Goal: Transaction & Acquisition: Obtain resource

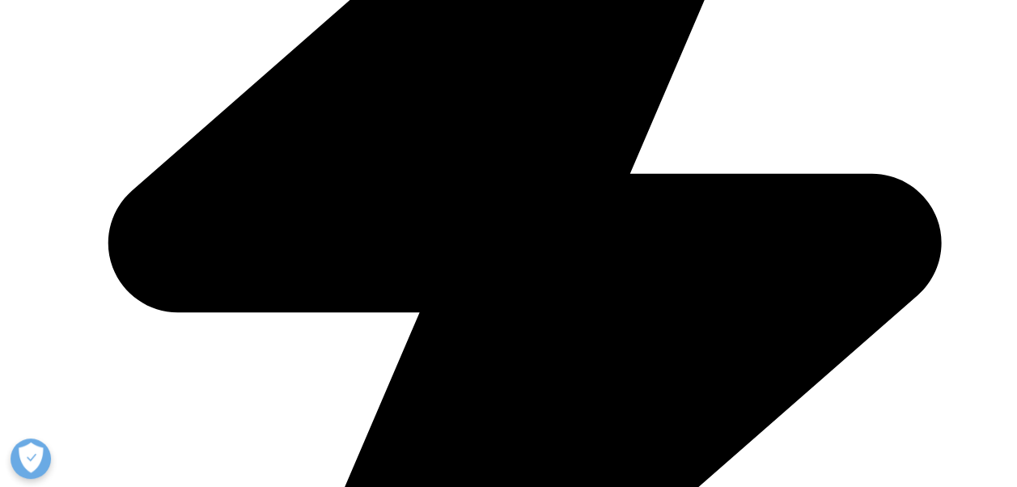
scroll to position [647, 0]
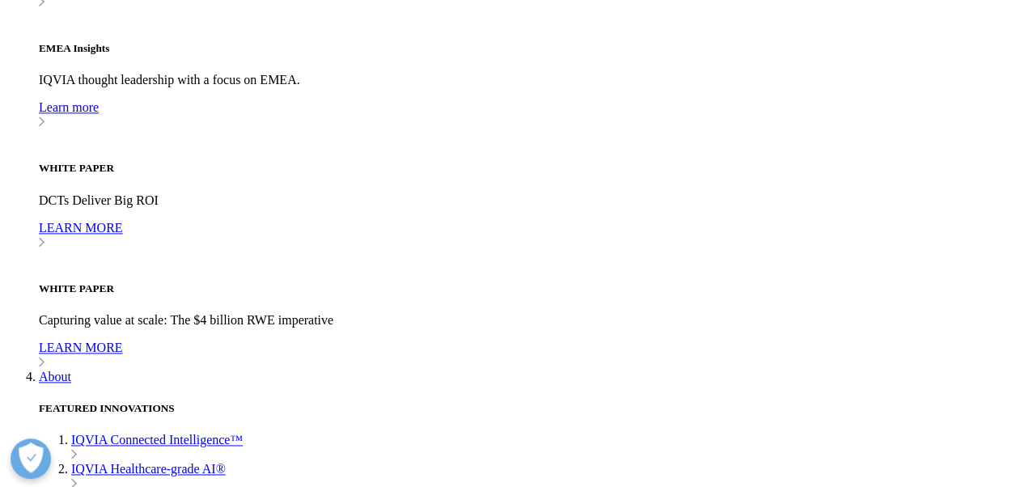
scroll to position [4025, 0]
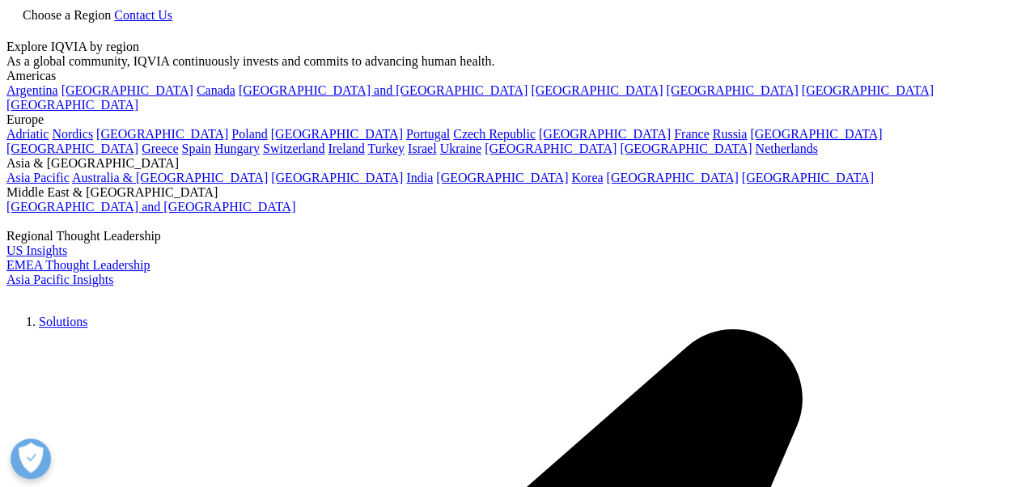
type input "the global use of medicines 2025"
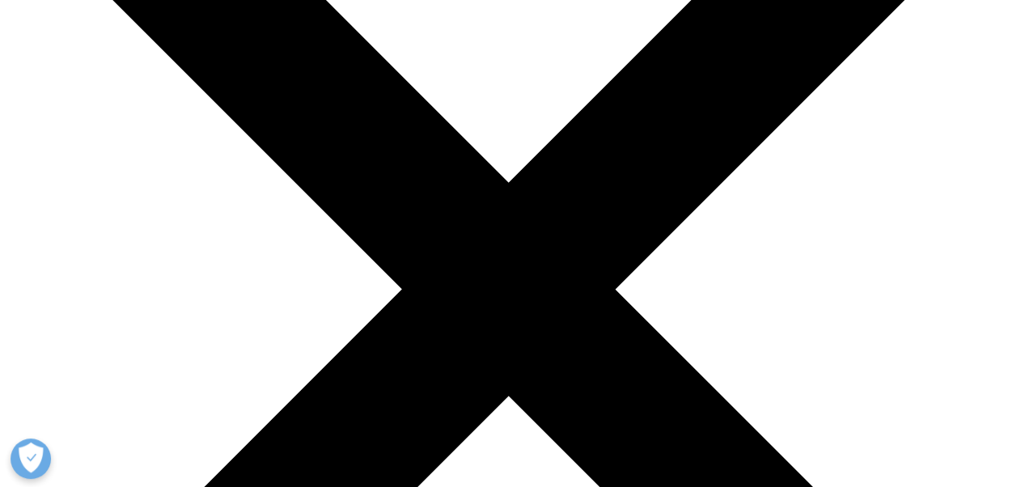
scroll to position [324, 0]
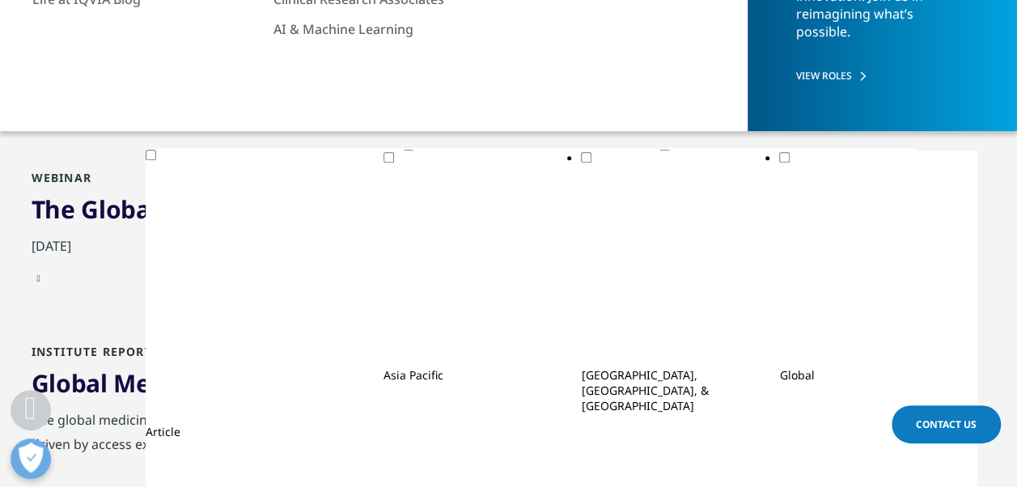
click at [492, 212] on link "The Global Use of Medicines 2025 : Outlook to 2029" at bounding box center [330, 209] width 596 height 33
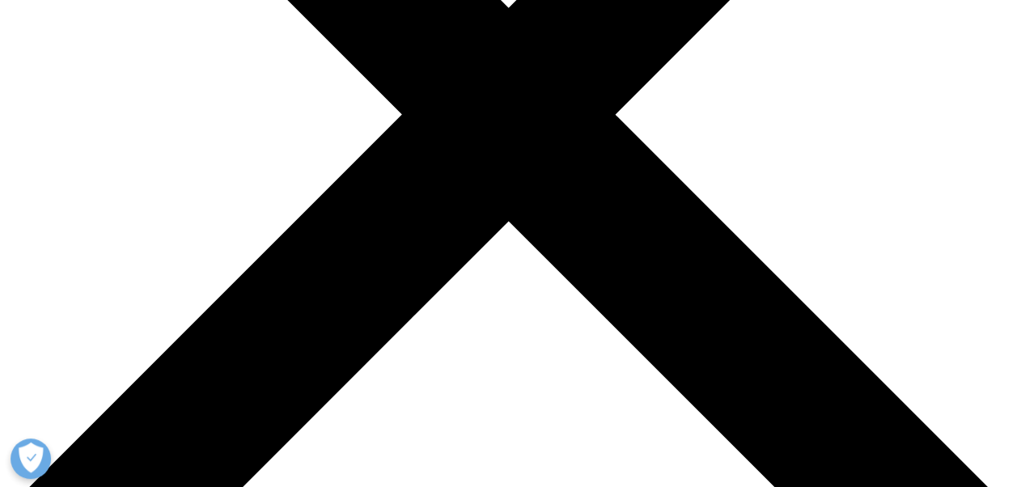
scroll to position [404, 0]
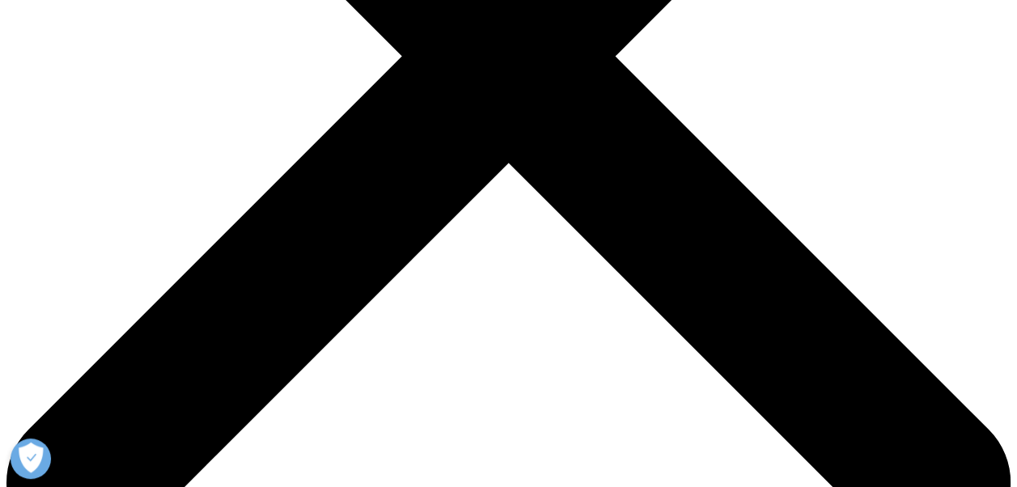
scroll to position [485, 0]
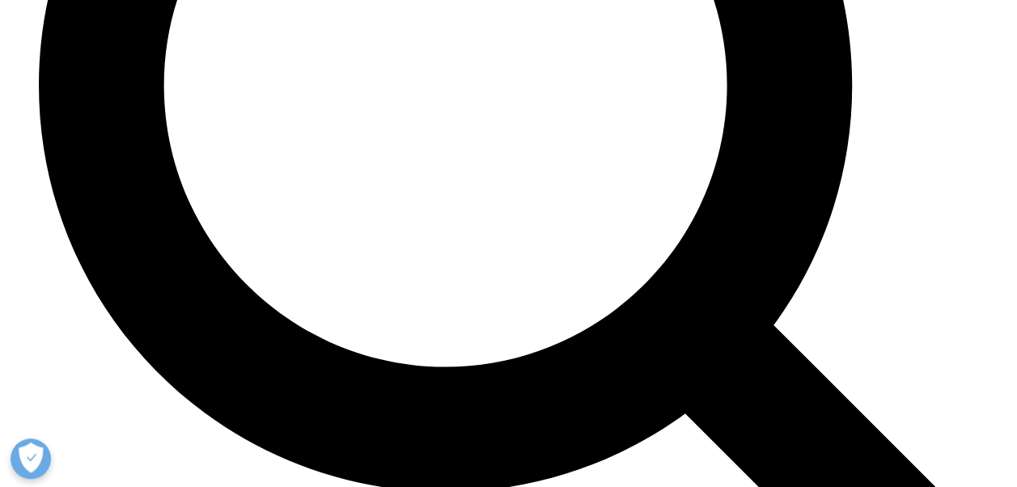
scroll to position [5824, 0]
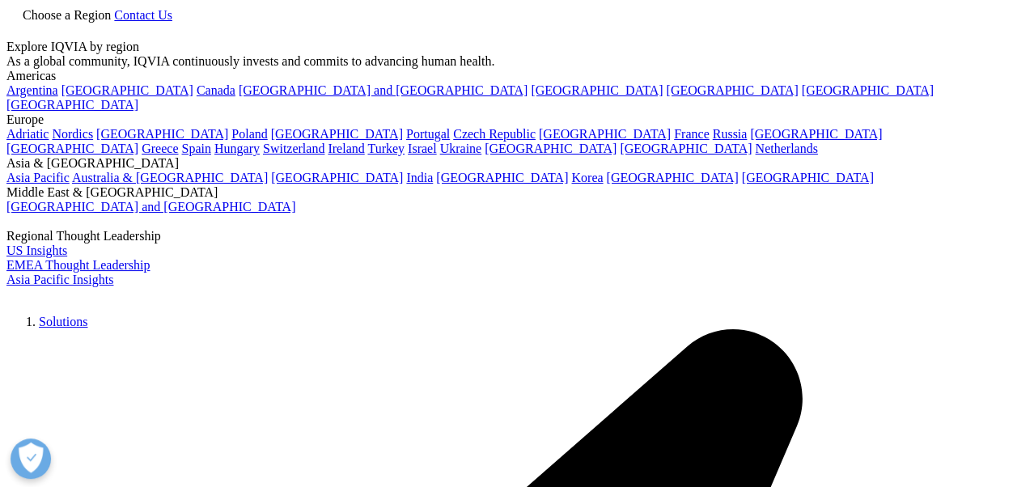
scroll to position [147, 954]
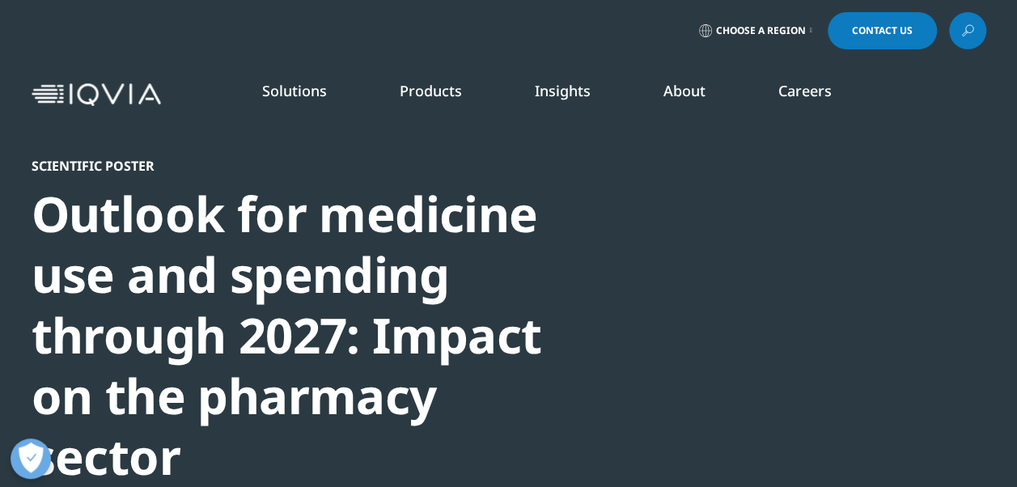
click at [816, 356] on div at bounding box center [830, 340] width 312 height 364
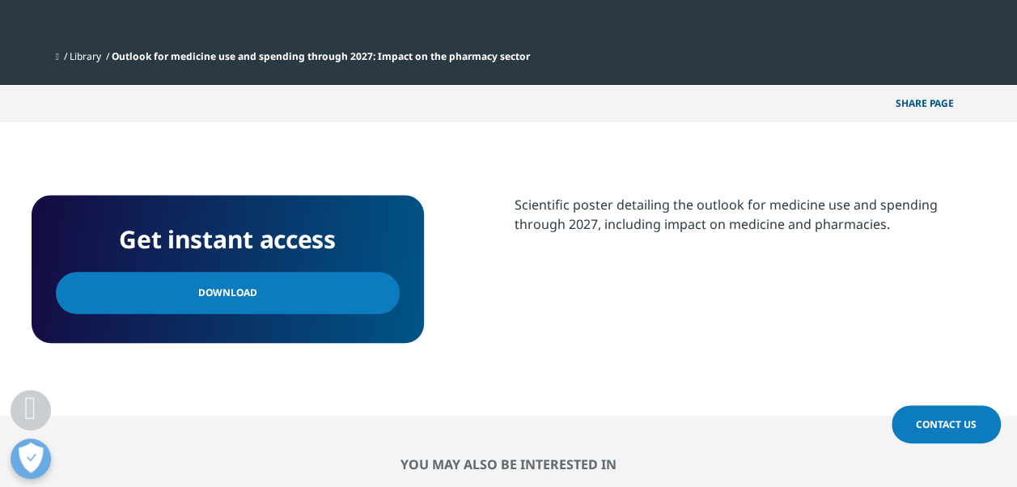
scroll to position [647, 0]
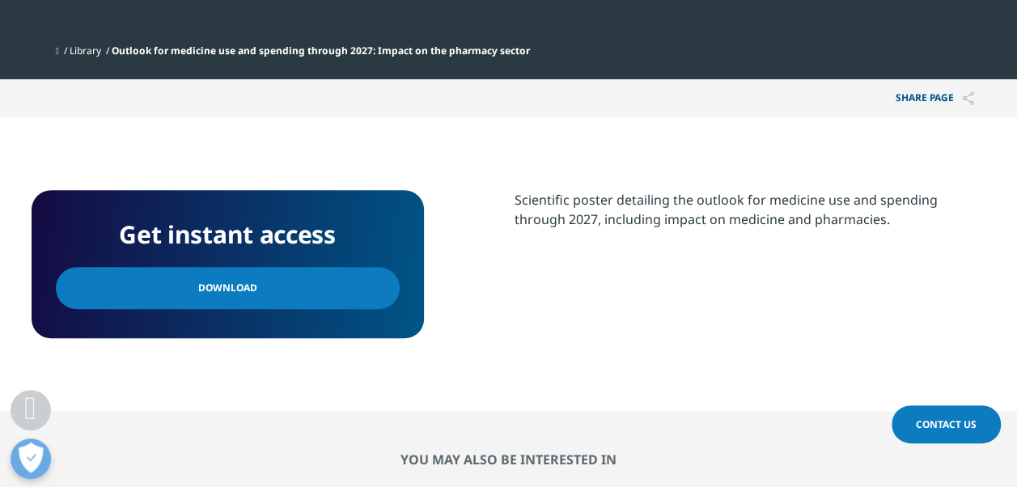
click at [364, 290] on link "Download" at bounding box center [228, 288] width 344 height 42
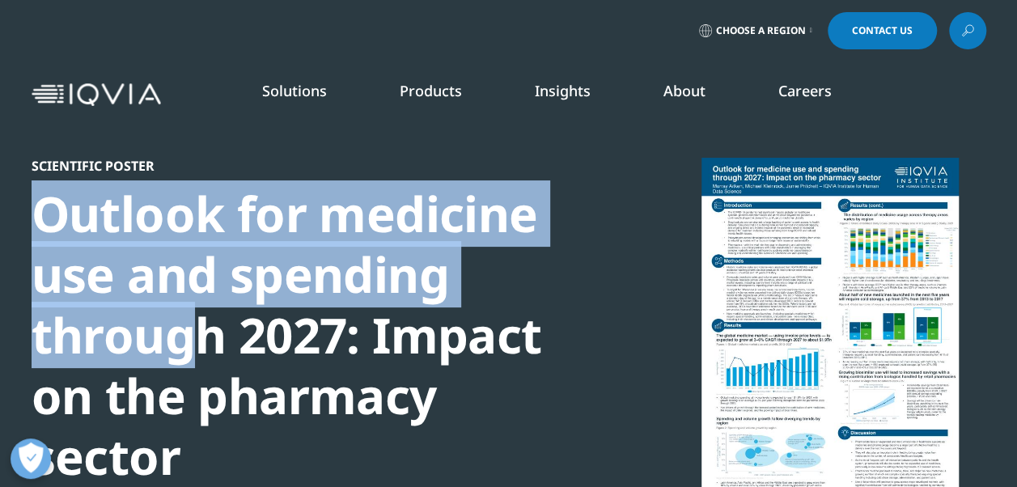
scroll to position [81, 0]
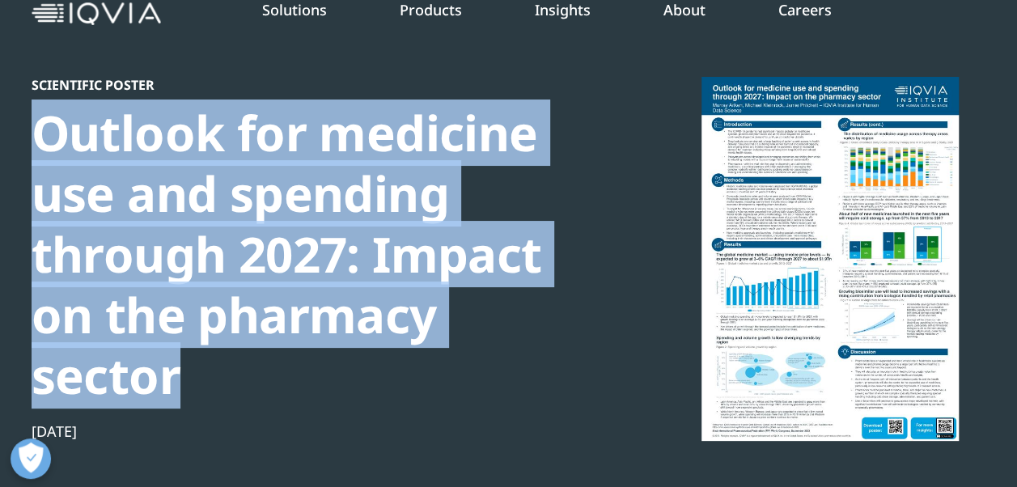
drag, startPoint x: 42, startPoint y: 218, endPoint x: 207, endPoint y: 368, distance: 223.3
click at [207, 368] on div "Outlook for medicine use and spending through 2027: Impact on the pharmacy sect…" at bounding box center [309, 254] width 555 height 303
drag, startPoint x: 207, startPoint y: 368, endPoint x: 238, endPoint y: 402, distance: 45.8
click at [238, 402] on div "Outlook for medicine use and spending through 2027: Impact on the pharmacy sect…" at bounding box center [309, 254] width 555 height 303
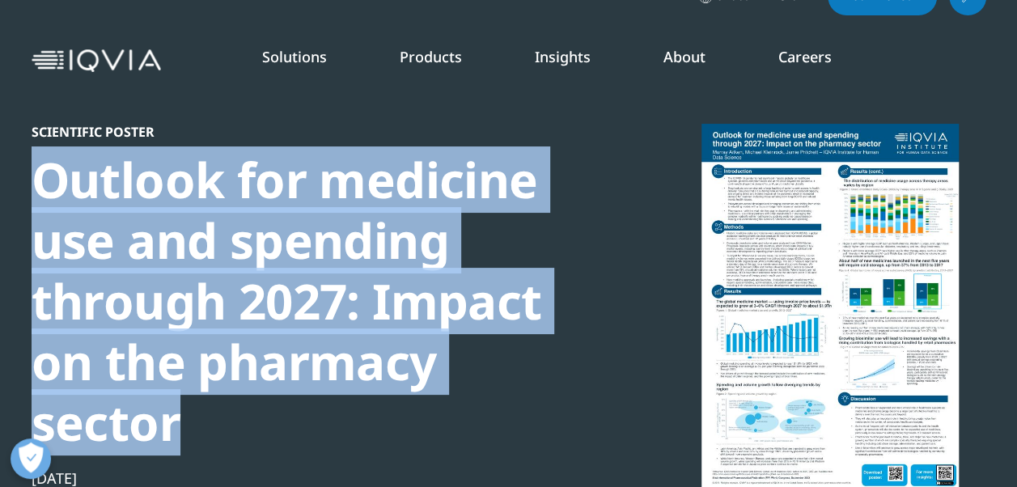
scroll to position [0, 0]
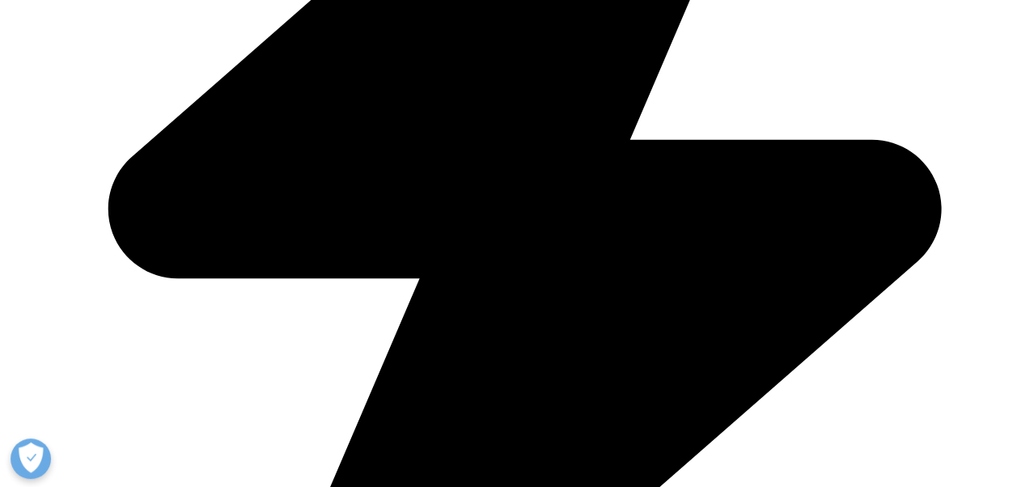
scroll to position [404, 0]
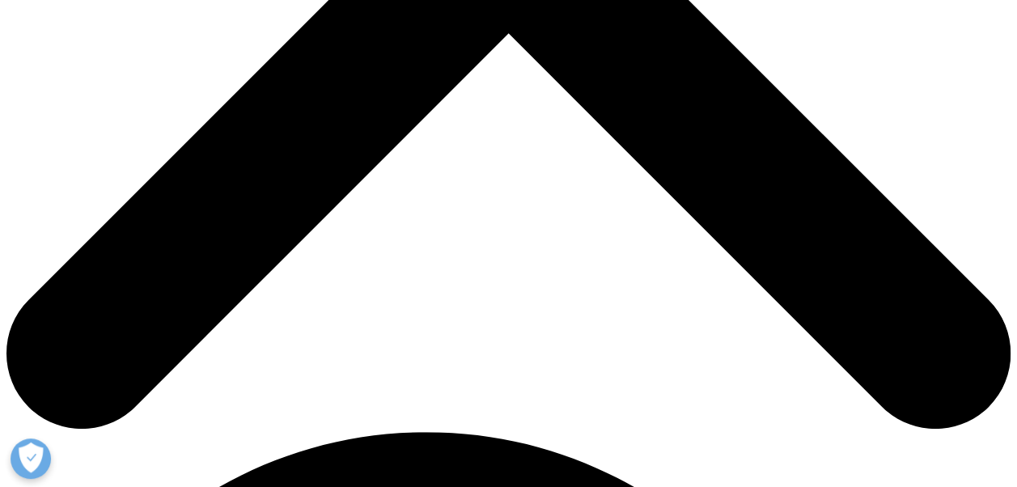
scroll to position [566, 0]
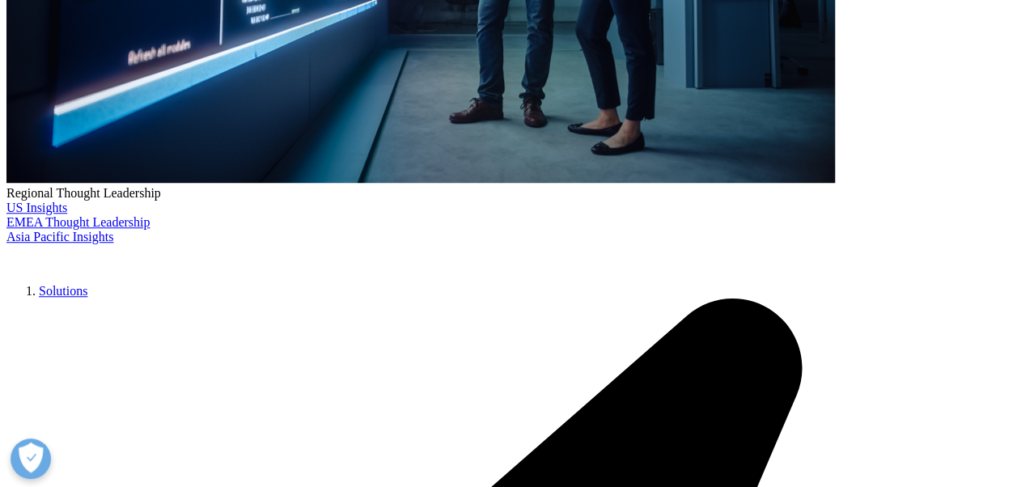
scroll to position [324, 0]
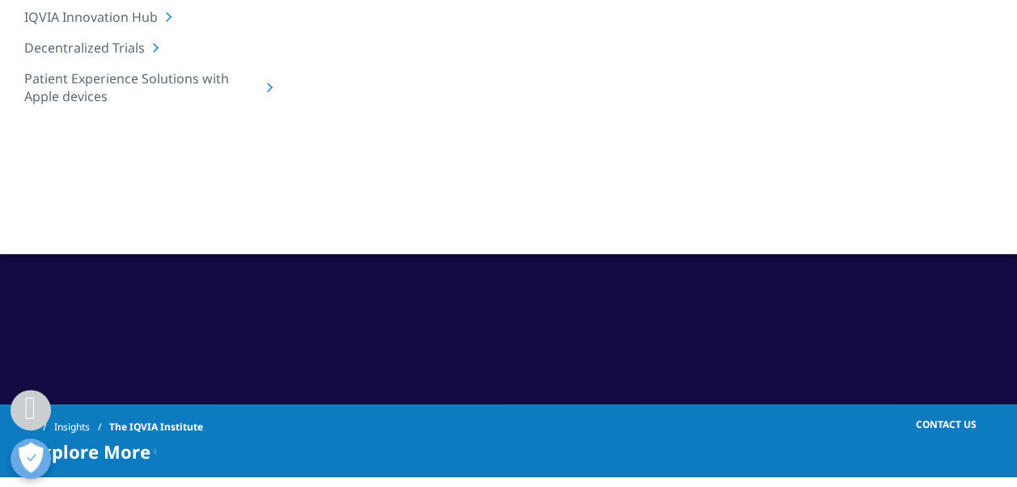
click at [87, 214] on span "See the latest reports" at bounding box center [116, 219] width 120 height 14
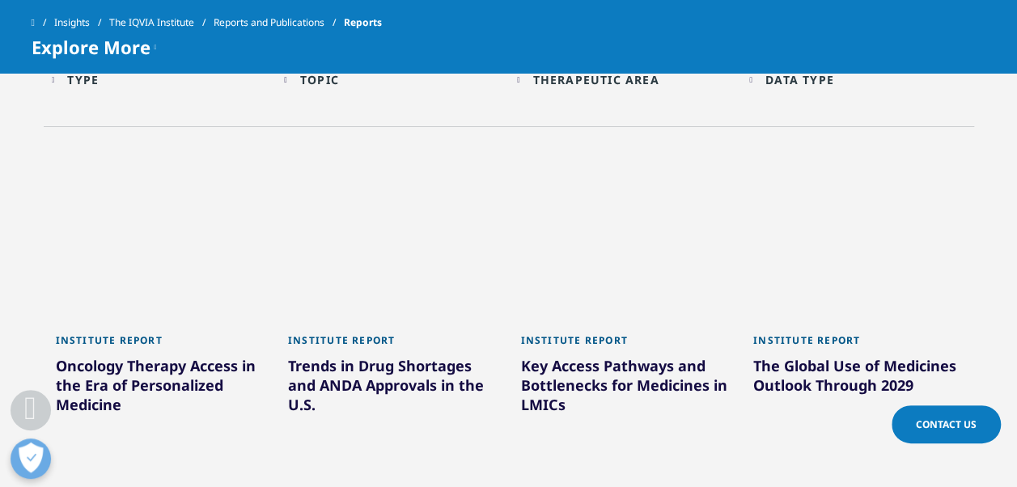
scroll to position [809, 0]
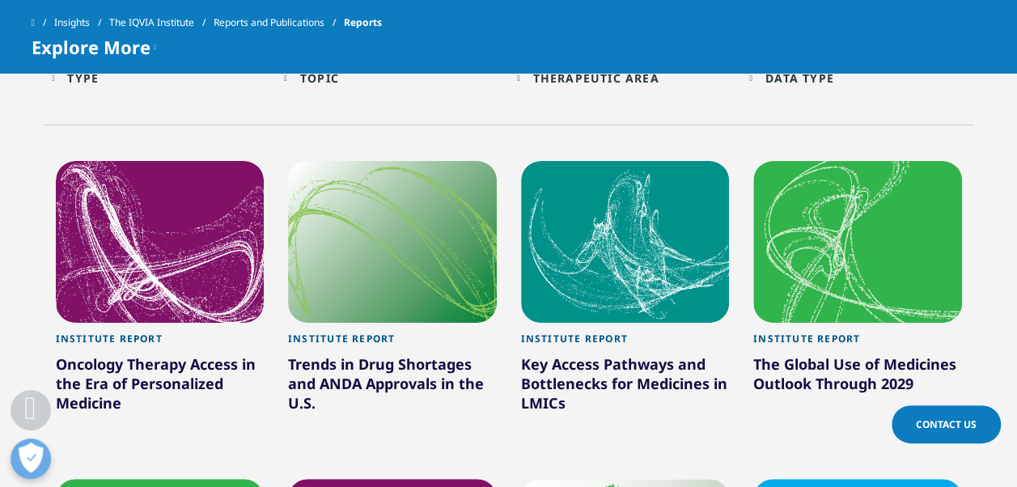
click at [838, 381] on div "The Global Use of Medicines Outlook Through 2029" at bounding box center [857, 376] width 209 height 45
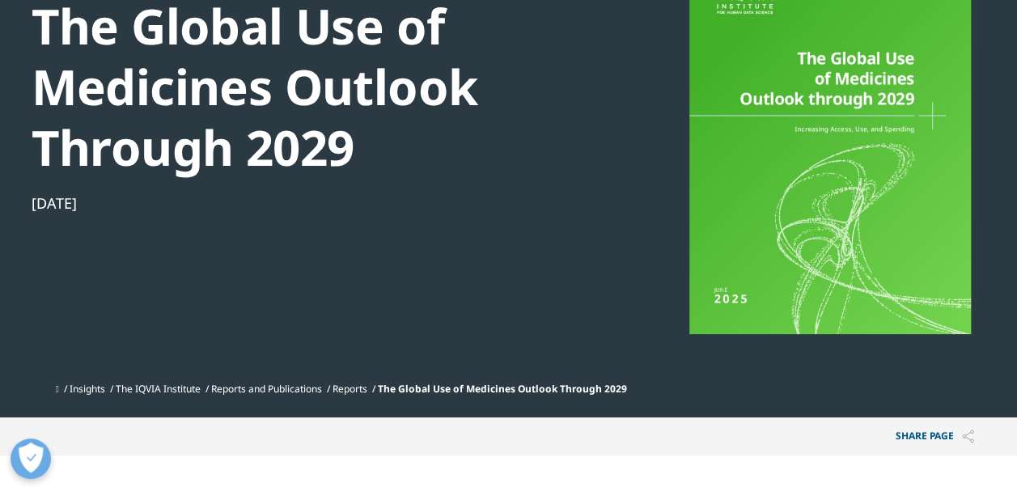
scroll to position [162, 0]
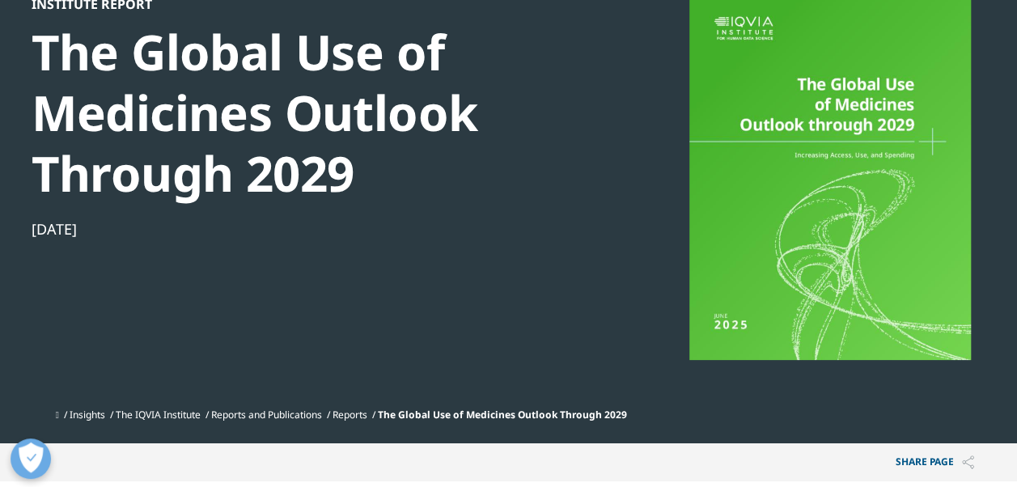
click at [796, 258] on div at bounding box center [830, 178] width 312 height 364
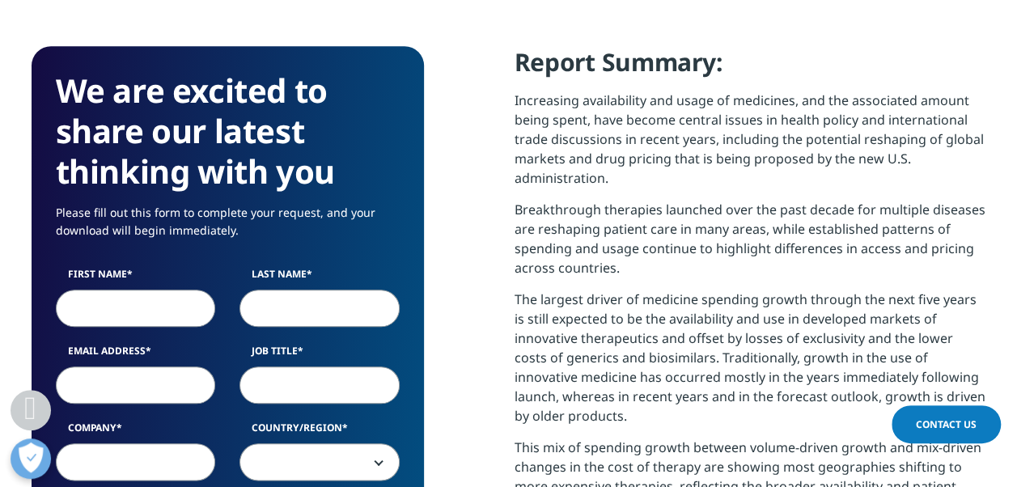
scroll to position [647, 0]
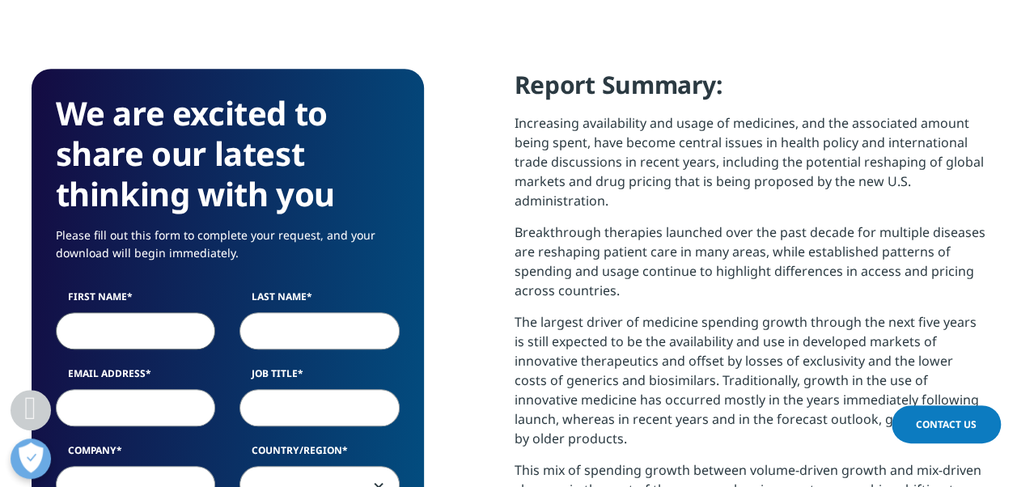
click at [83, 328] on input "First Name" at bounding box center [136, 330] width 160 height 37
type input "[PERSON_NAME]"
type input "Litvinova"
type input "[EMAIL_ADDRESS][DOMAIN_NAME]"
type input "Novo Nordisk"
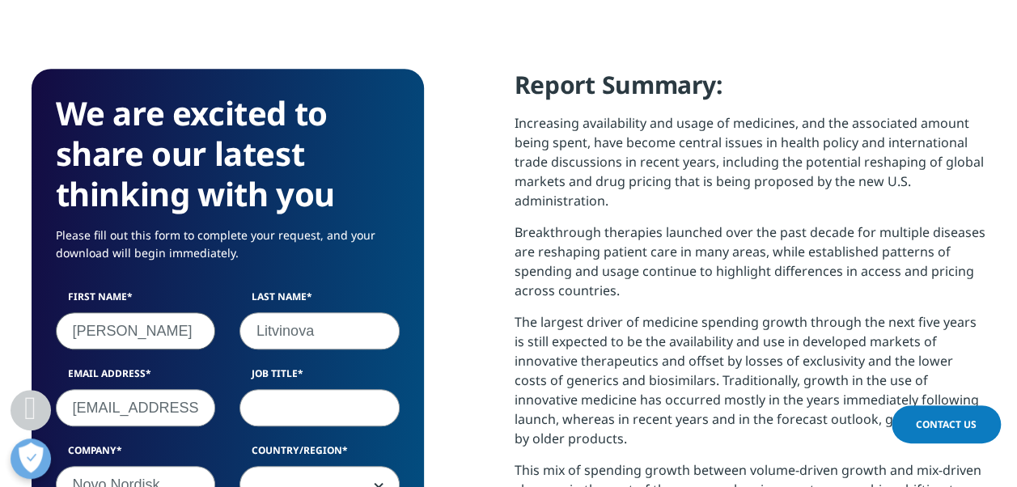
select select "Russia"
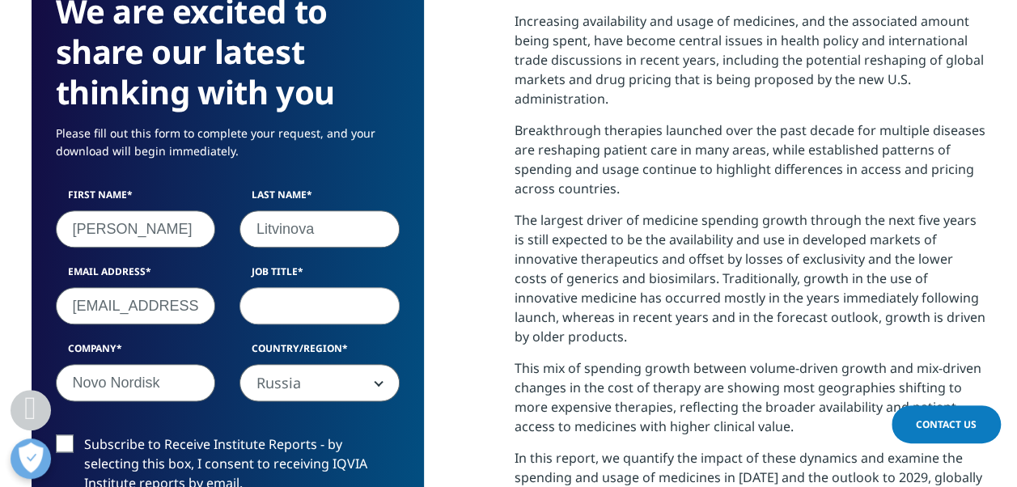
scroll to position [825, 0]
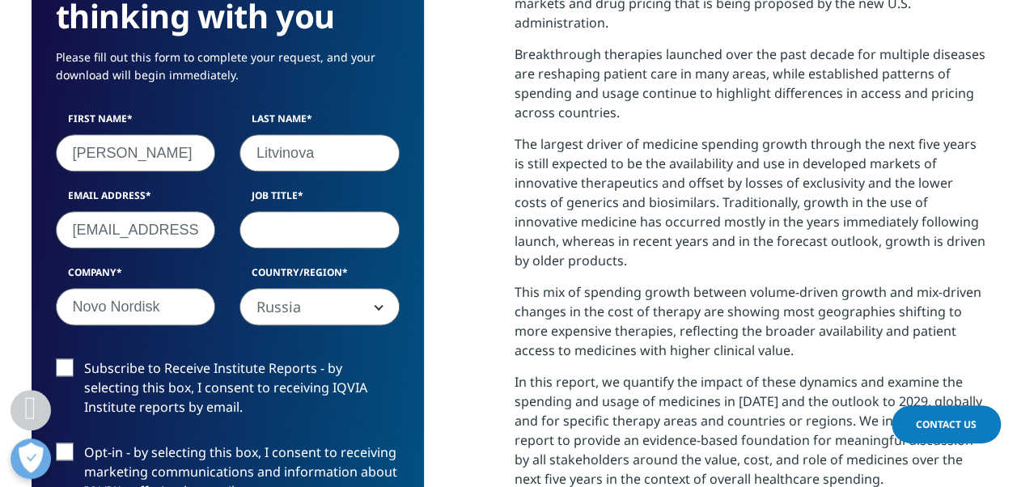
click at [294, 232] on input "Job Title" at bounding box center [319, 229] width 160 height 37
type input "ы"
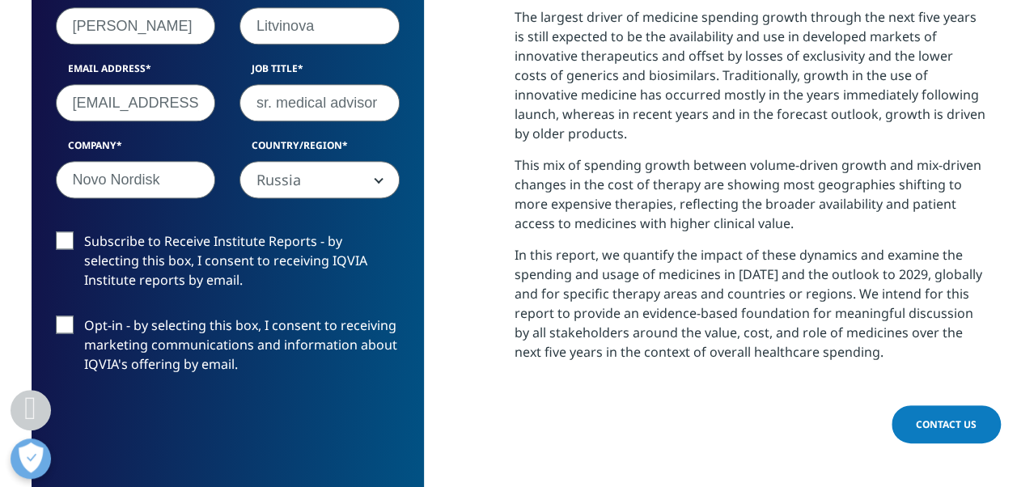
scroll to position [987, 0]
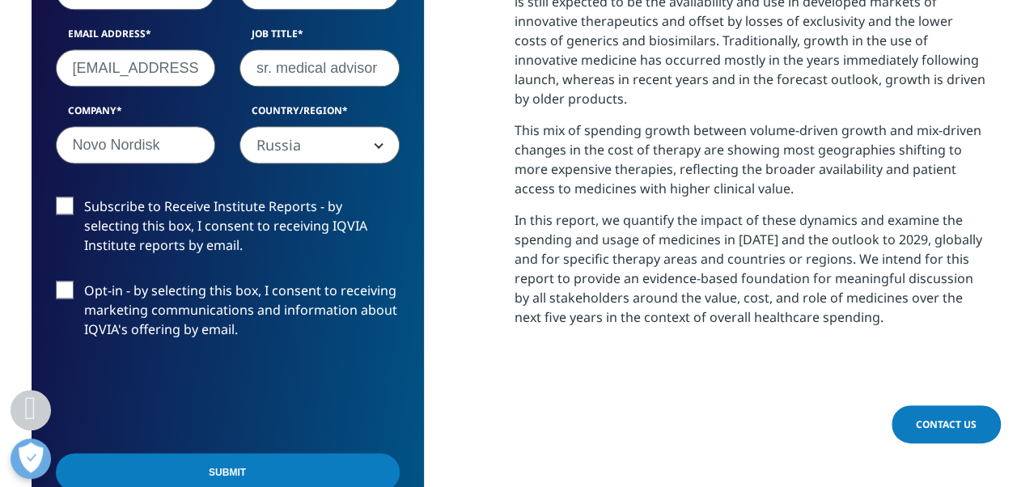
type input "sr. medical advisor"
click at [61, 204] on label "Subscribe to Receive Institute Reports - by selecting this box, I consent to re…" at bounding box center [228, 230] width 344 height 67
click at [84, 197] on input "Subscribe to Receive Institute Reports - by selecting this box, I consent to re…" at bounding box center [84, 197] width 0 height 0
click at [75, 298] on label "Opt-in - by selecting this box, I consent to receiving marketing communications…" at bounding box center [228, 314] width 344 height 67
click at [84, 281] on input "Opt-in - by selecting this box, I consent to receiving marketing communications…" at bounding box center [84, 281] width 0 height 0
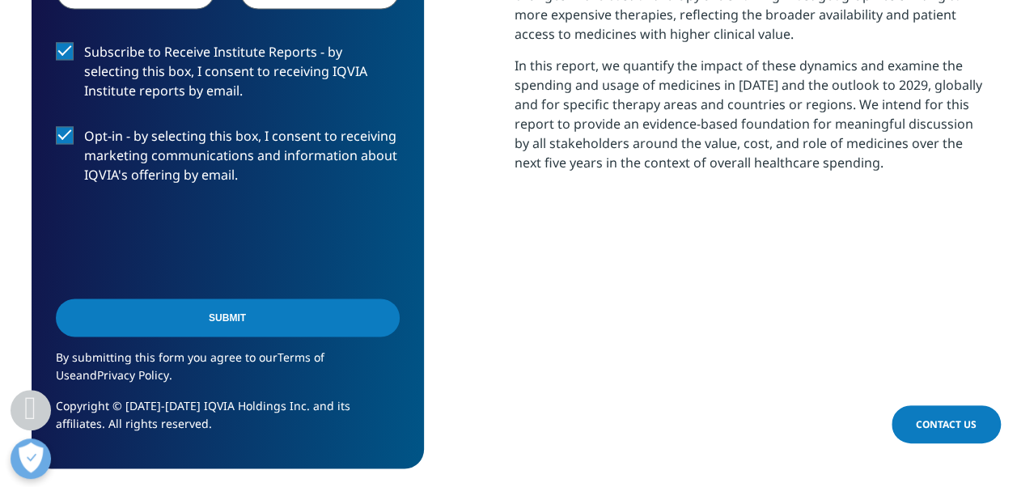
scroll to position [1149, 0]
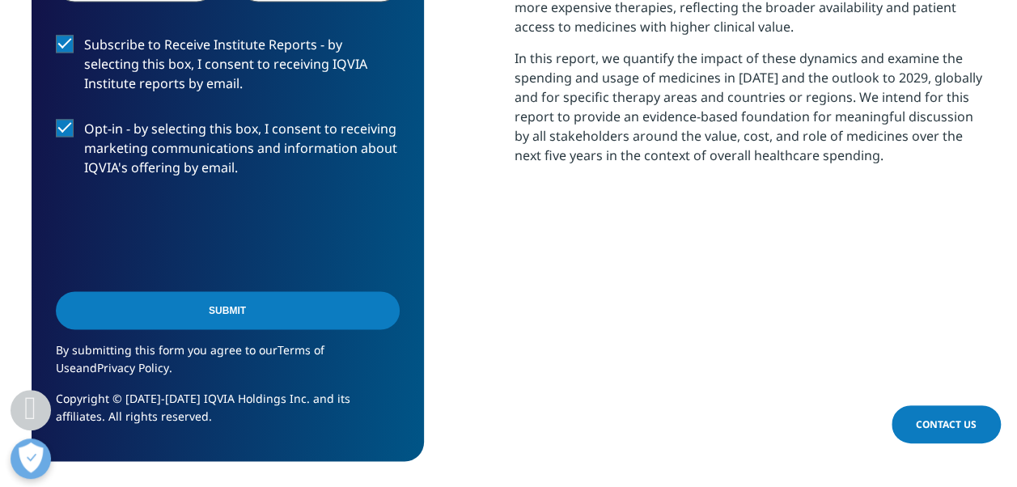
click at [296, 307] on input "Submit" at bounding box center [228, 310] width 344 height 38
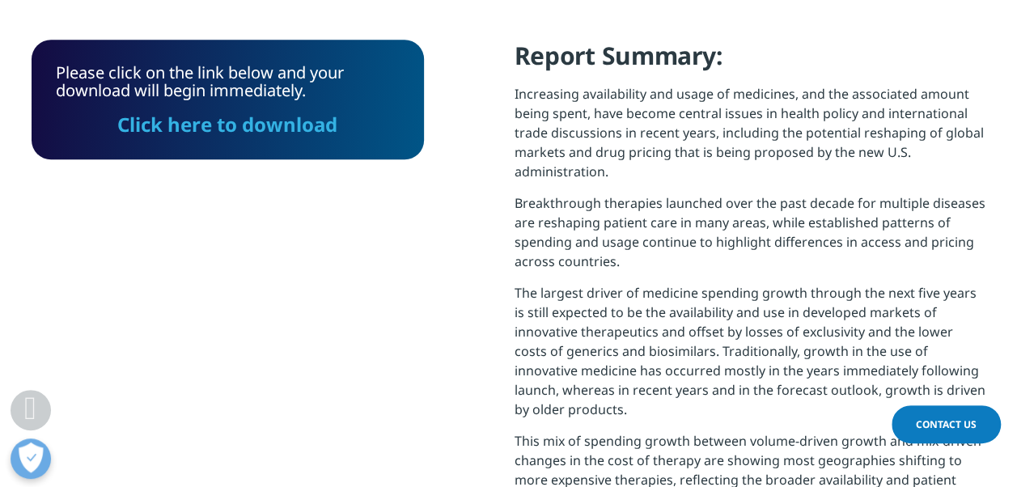
scroll to position [578, 0]
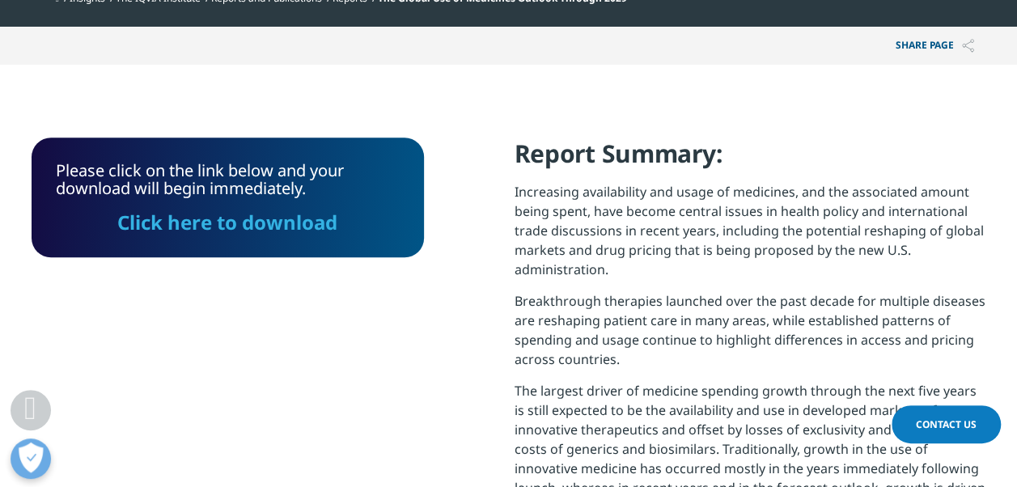
click at [239, 220] on link "Click here to download" at bounding box center [227, 222] width 220 height 27
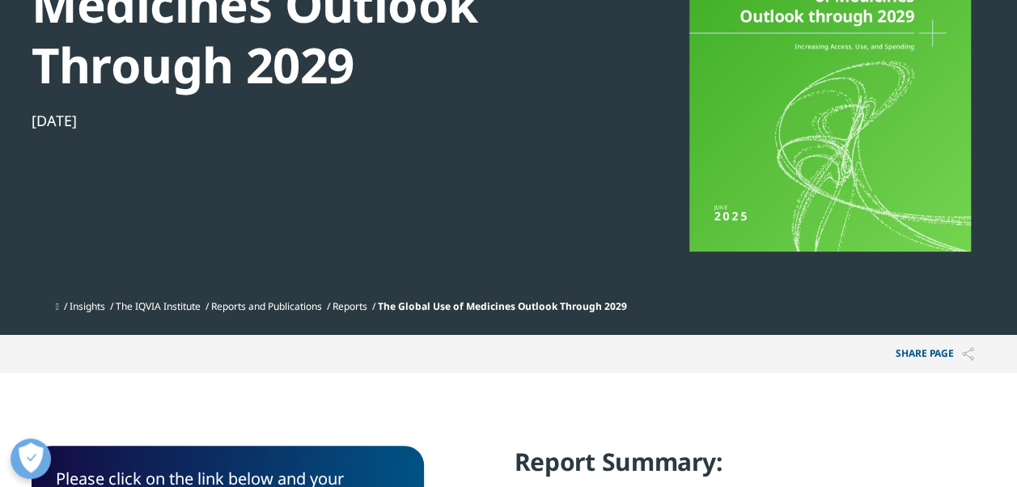
scroll to position [0, 0]
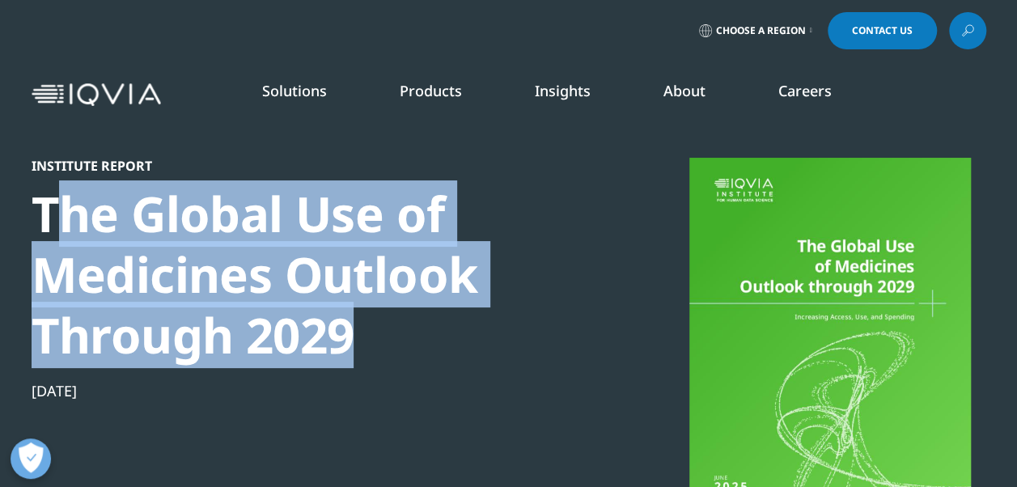
drag, startPoint x: 45, startPoint y: 215, endPoint x: 345, endPoint y: 346, distance: 326.7
click at [345, 346] on div "The Global Use of Medicines Outlook Through 2029" at bounding box center [309, 275] width 555 height 182
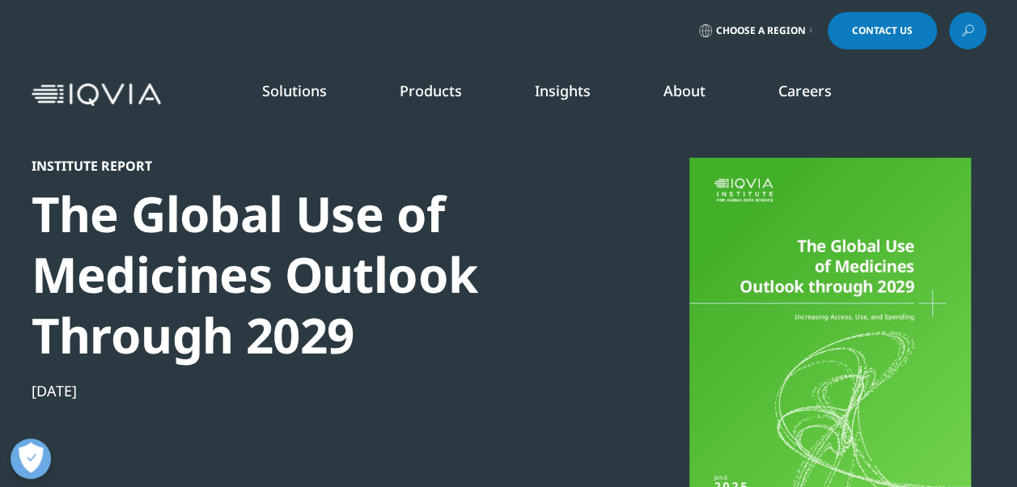
click at [36, 207] on div "The Global Use of Medicines Outlook Through 2029" at bounding box center [309, 275] width 555 height 182
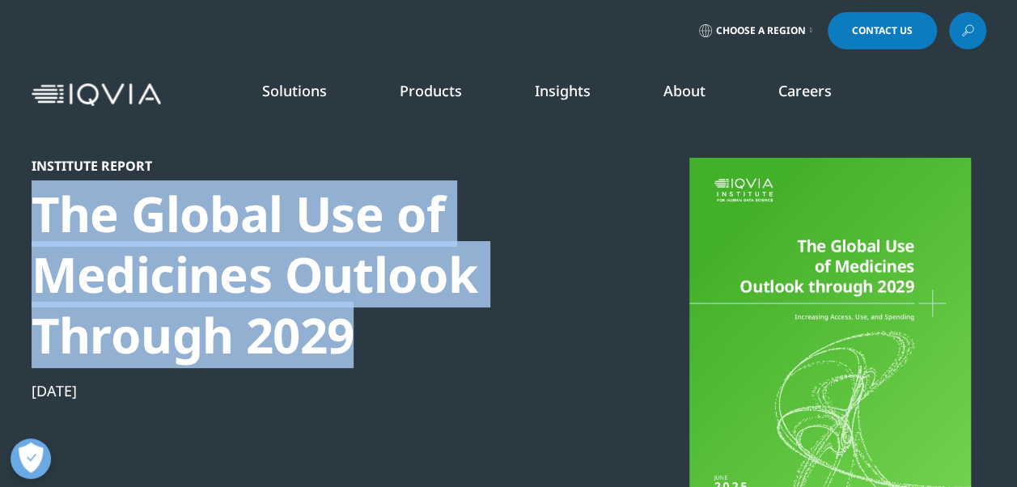
drag, startPoint x: 194, startPoint y: 260, endPoint x: 333, endPoint y: 356, distance: 168.7
click at [333, 356] on div "The Global Use of Medicines Outlook Through 2029" at bounding box center [309, 275] width 555 height 182
drag, startPoint x: 333, startPoint y: 356, endPoint x: 314, endPoint y: 343, distance: 23.3
copy div "The Global Use of Medicines Outlook Through 2029"
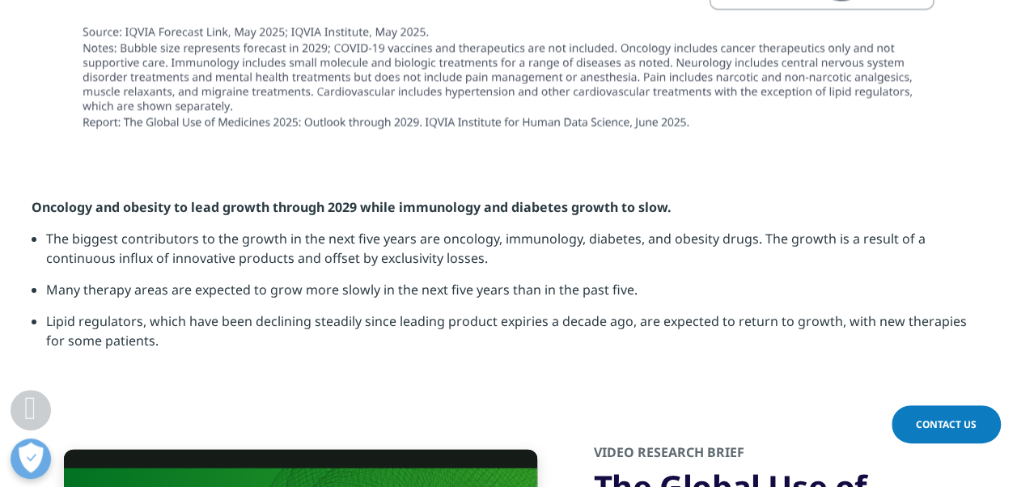
scroll to position [4772, 0]
